Goal: Task Accomplishment & Management: Manage account settings

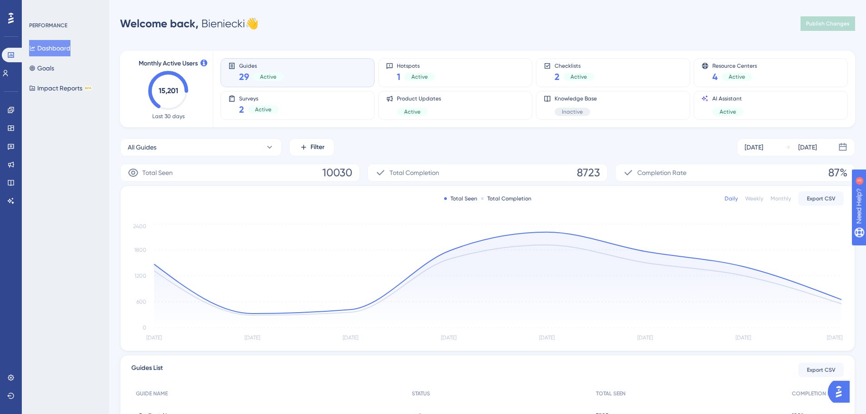
click at [513, 17] on div "Welcome back, [PERSON_NAME] 👋 Publish Changes" at bounding box center [487, 24] width 735 height 18
click at [622, 33] on div "Performance Users Engagement Widgets Feedback Product Updates Knowledge Base AI…" at bounding box center [487, 295] width 757 height 560
click at [9, 80] on link at bounding box center [5, 73] width 7 height 15
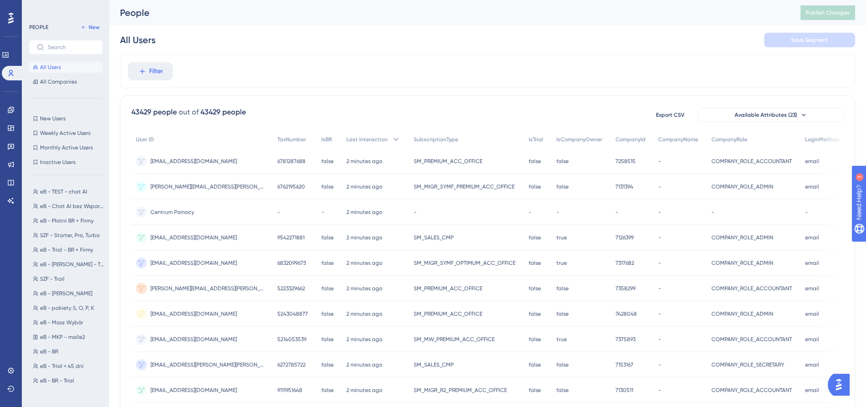
click at [326, 45] on div "All Users Save Segment" at bounding box center [487, 39] width 735 height 29
click at [299, 36] on div "All Users Save Segment" at bounding box center [487, 39] width 735 height 29
click at [281, 60] on div "Filter" at bounding box center [487, 72] width 735 height 34
click at [252, 36] on div "All Users Save Segment" at bounding box center [487, 39] width 735 height 29
click at [61, 81] on span "All Companies" at bounding box center [58, 81] width 37 height 7
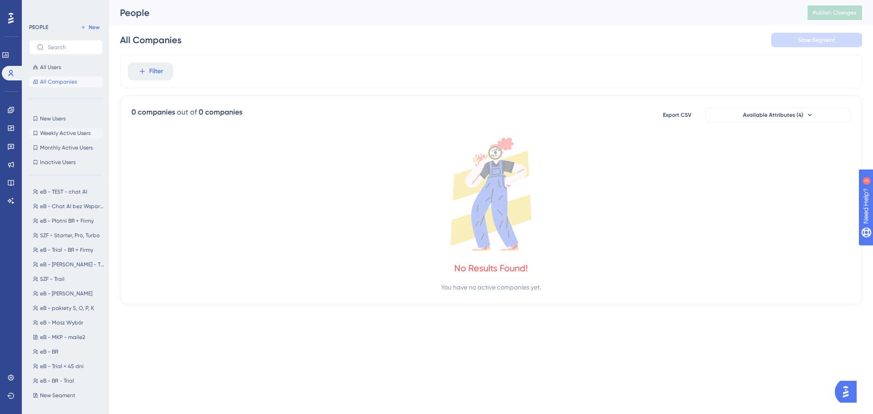
click at [62, 128] on button "Weekly Active Users Weekly Active Users" at bounding box center [66, 133] width 74 height 11
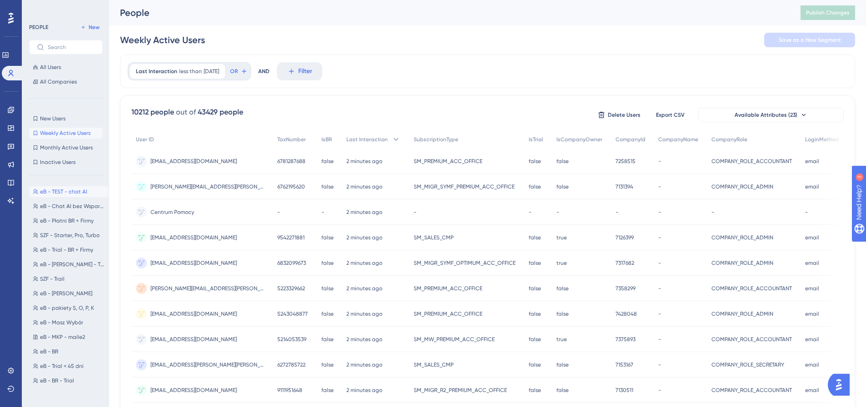
click at [71, 187] on button "eB - TEST - chat AI eB - TEST - chat AI" at bounding box center [68, 191] width 79 height 11
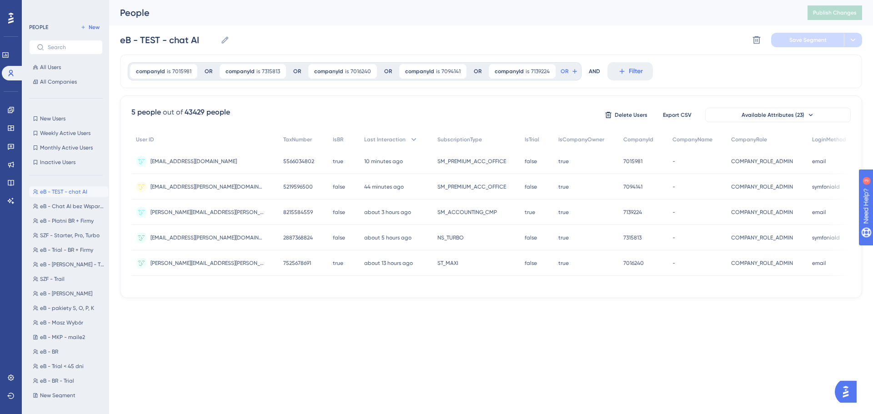
click at [698, 69] on div "companyId is 7015981 7015981 Remove OR companyId is 7315813 7315813 Remove OR c…" at bounding box center [491, 72] width 742 height 34
click at [53, 115] on span "New Users" at bounding box center [52, 118] width 25 height 7
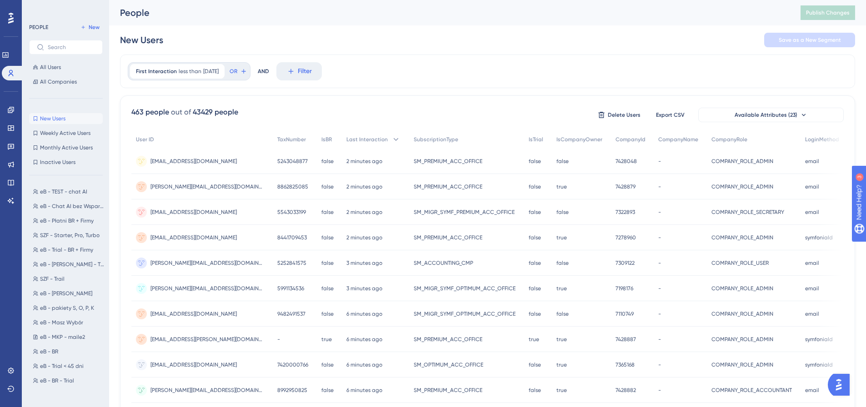
click at [413, 57] on div "First Interaction less than [DATE] [DATE] Remove OR AND Filter" at bounding box center [487, 72] width 735 height 34
click at [51, 69] on span "All Users" at bounding box center [50, 67] width 21 height 7
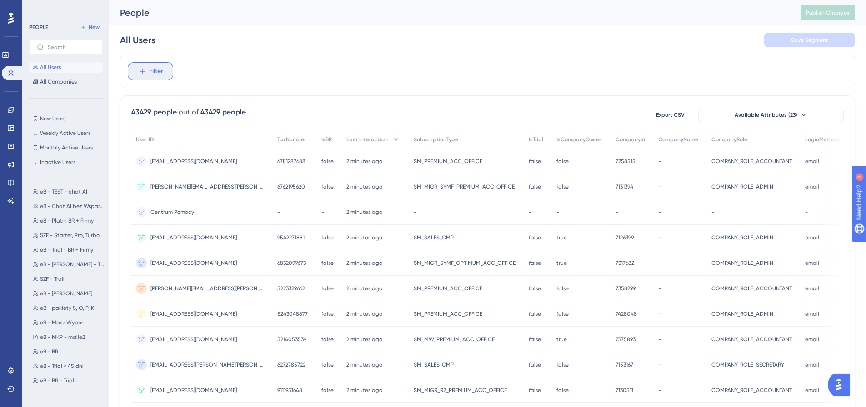
click at [154, 73] on span "Filter" at bounding box center [156, 71] width 14 height 11
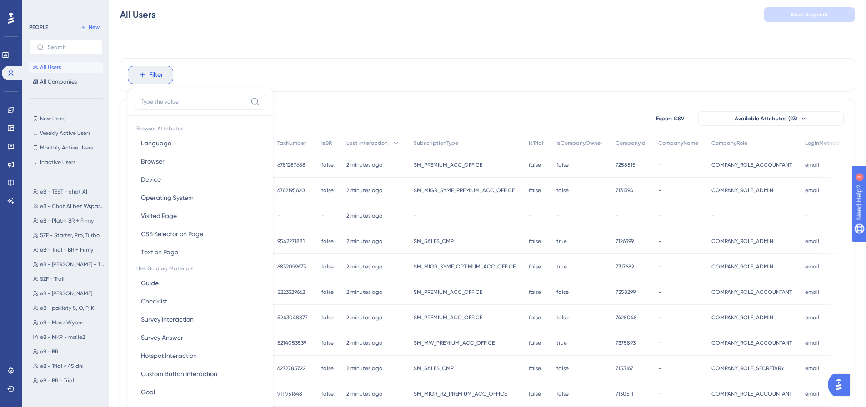
scroll to position [42, 0]
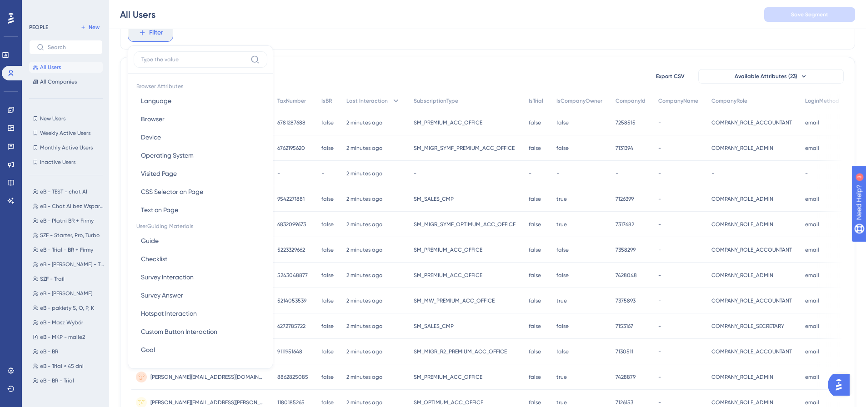
click at [168, 39] on button "Filter" at bounding box center [150, 33] width 45 height 18
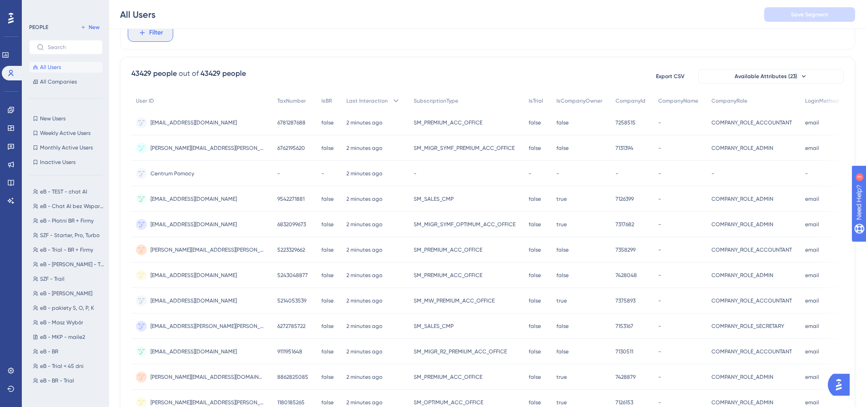
click at [163, 40] on button "Filter" at bounding box center [150, 33] width 45 height 18
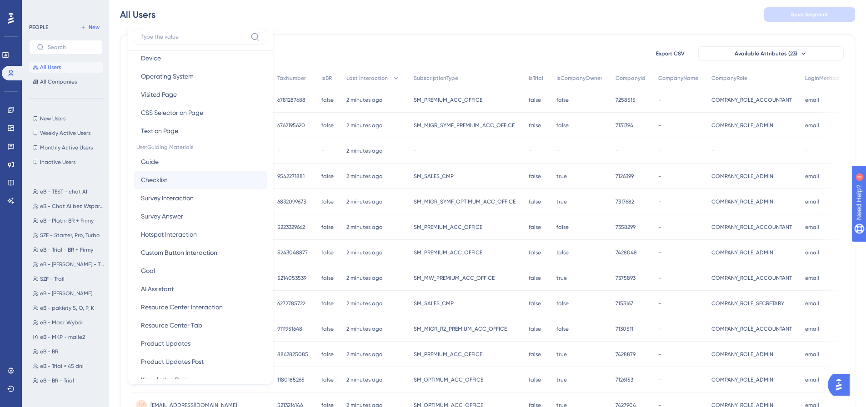
scroll to position [0, 0]
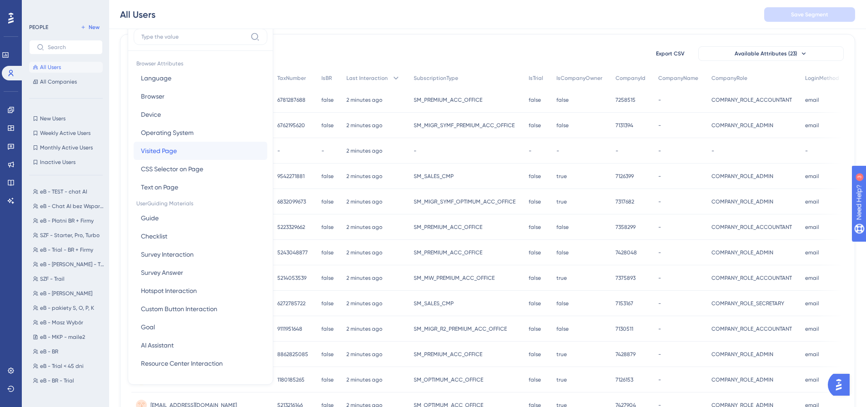
click at [172, 153] on span "Visited Page" at bounding box center [159, 150] width 36 height 11
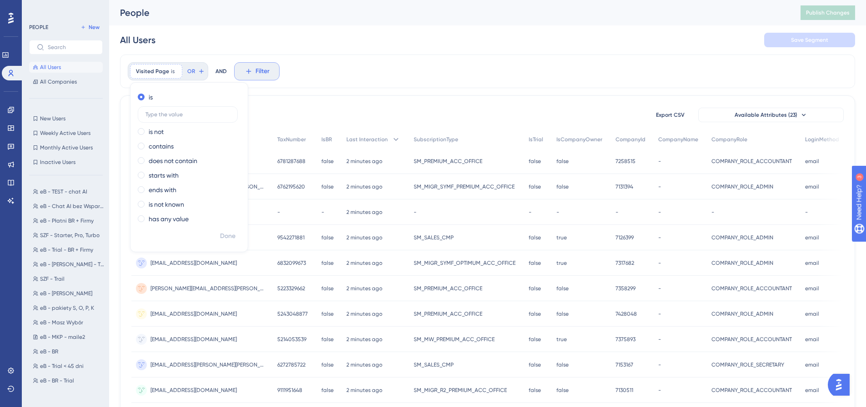
click at [164, 73] on span "Visited Page" at bounding box center [152, 71] width 33 height 7
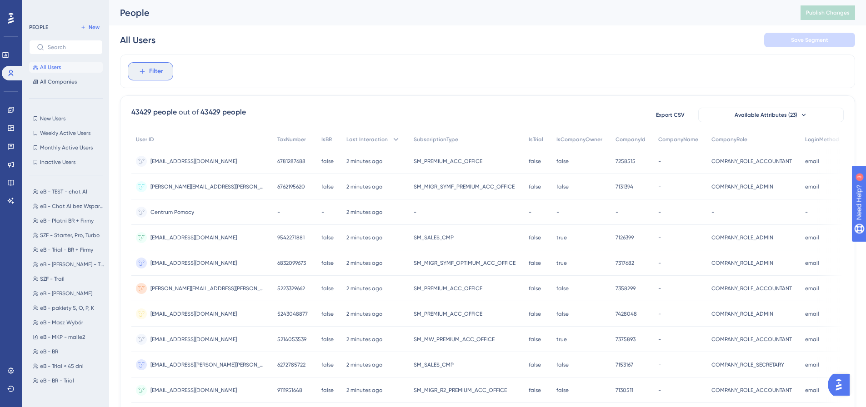
click at [160, 71] on span "Filter" at bounding box center [156, 71] width 14 height 11
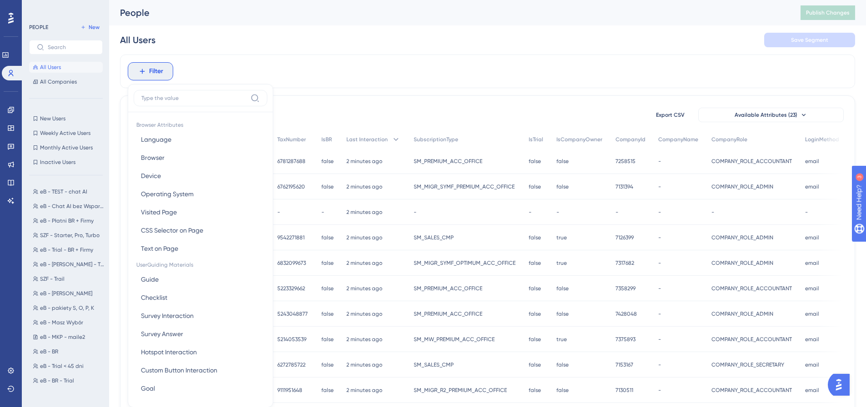
scroll to position [42, 0]
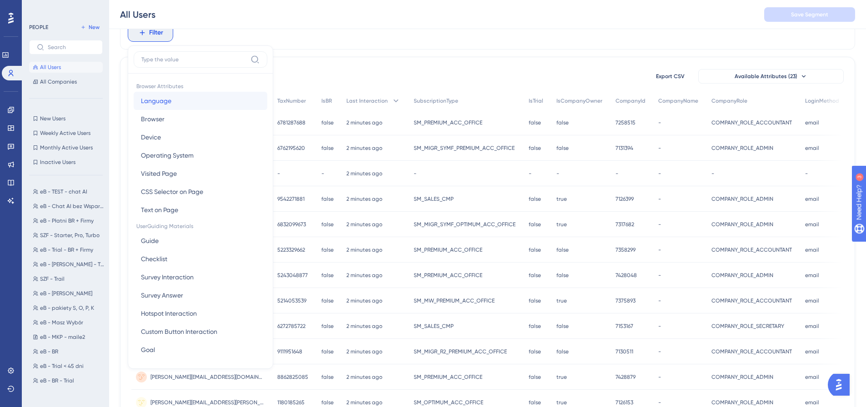
click at [178, 109] on button "Language Language" at bounding box center [201, 101] width 134 height 18
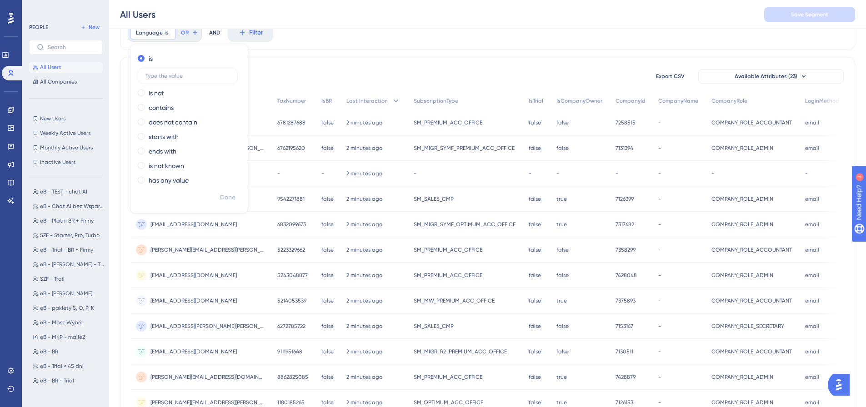
click at [276, 52] on div "Language is Remove is is not contains does not contain starts with ends with is…" at bounding box center [487, 338] width 735 height 644
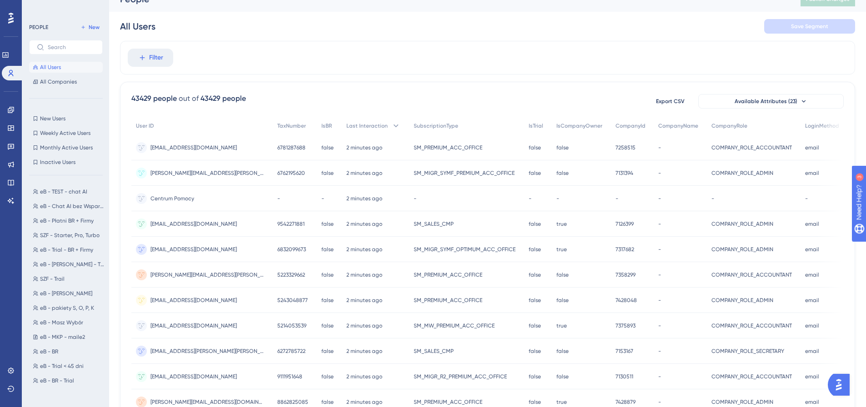
scroll to position [0, 0]
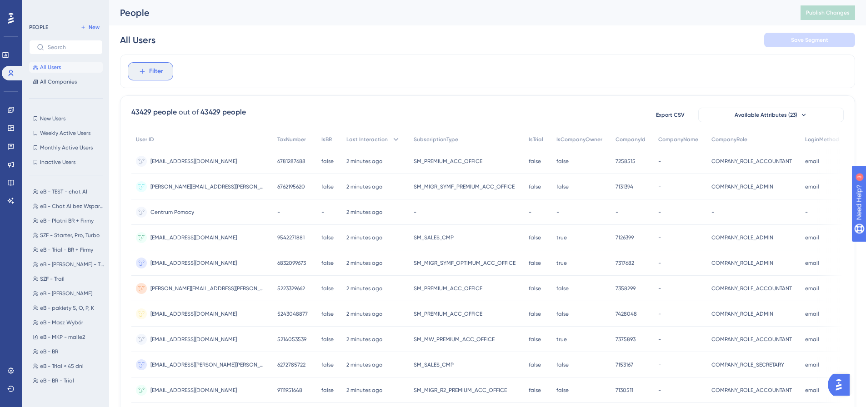
click at [162, 74] on span "Filter" at bounding box center [156, 71] width 14 height 11
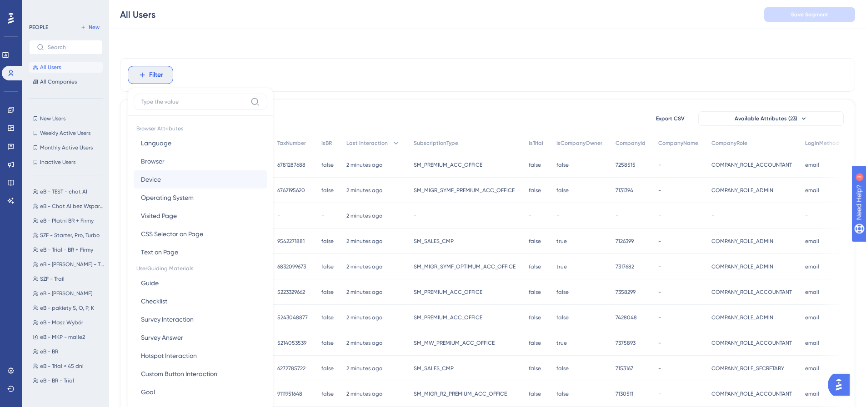
scroll to position [42, 0]
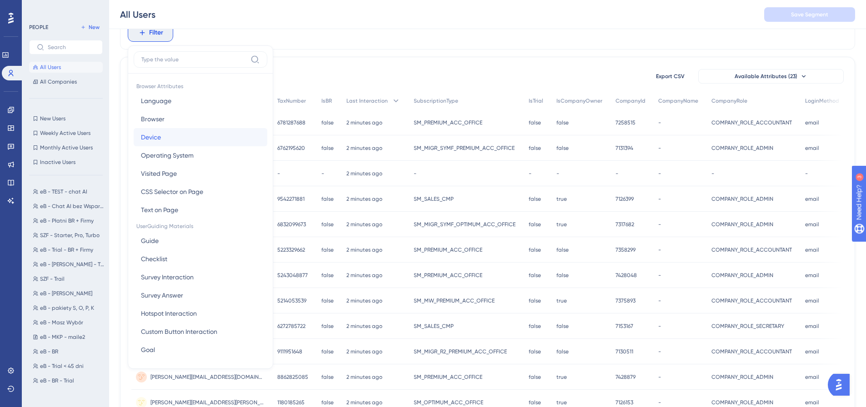
click at [158, 137] on span "Device" at bounding box center [151, 137] width 20 height 11
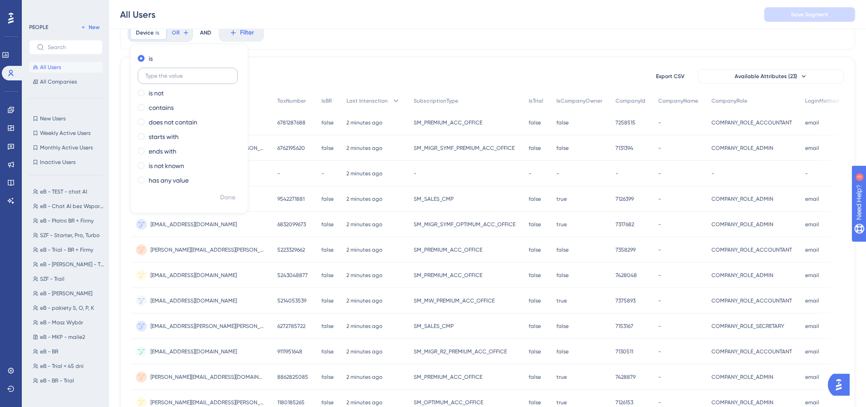
click at [151, 73] on input "text" at bounding box center [187, 76] width 85 height 6
type input "asd"
click at [227, 196] on span "Done" at bounding box center [227, 197] width 15 height 11
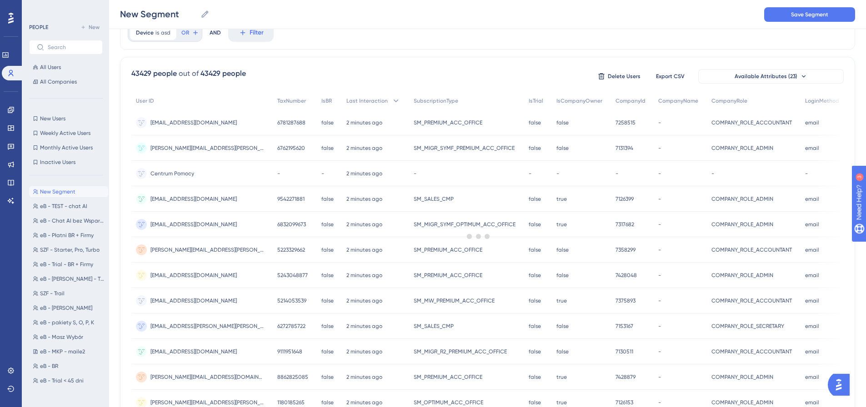
scroll to position [0, 0]
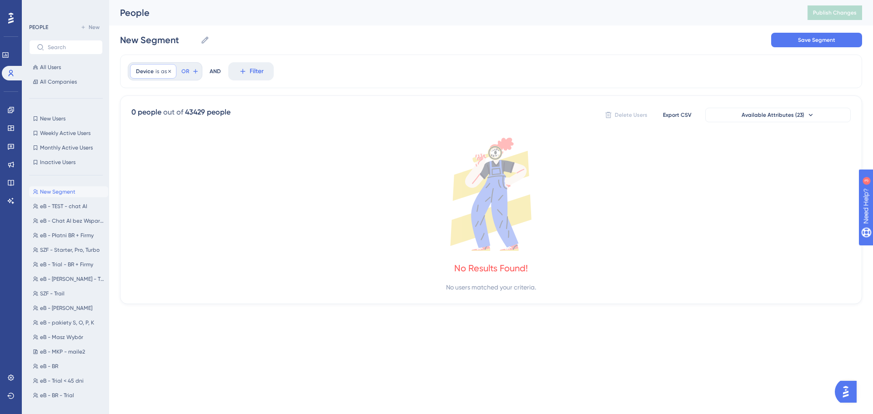
click at [165, 70] on span "asd" at bounding box center [166, 71] width 10 height 7
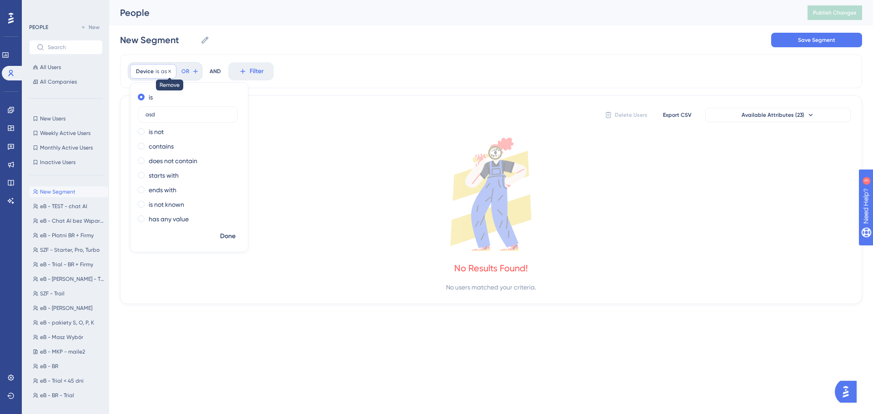
click at [168, 70] on icon at bounding box center [169, 71] width 5 height 5
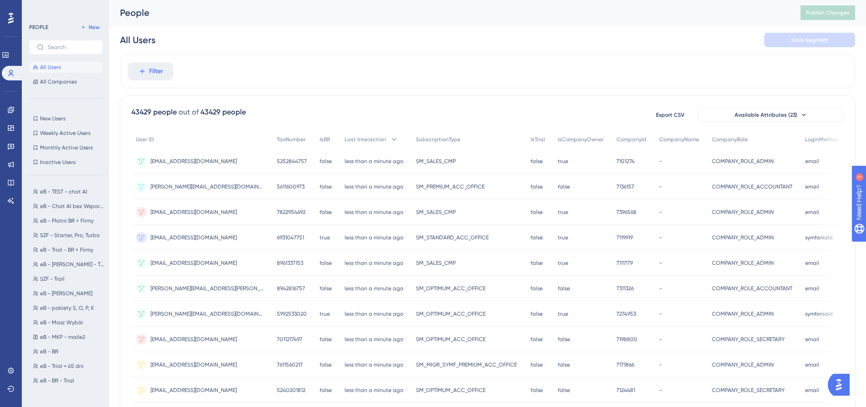
click at [301, 69] on div "Filter" at bounding box center [487, 72] width 735 height 34
click at [317, 60] on div "Filter" at bounding box center [487, 72] width 735 height 34
